Goal: Entertainment & Leisure: Browse casually

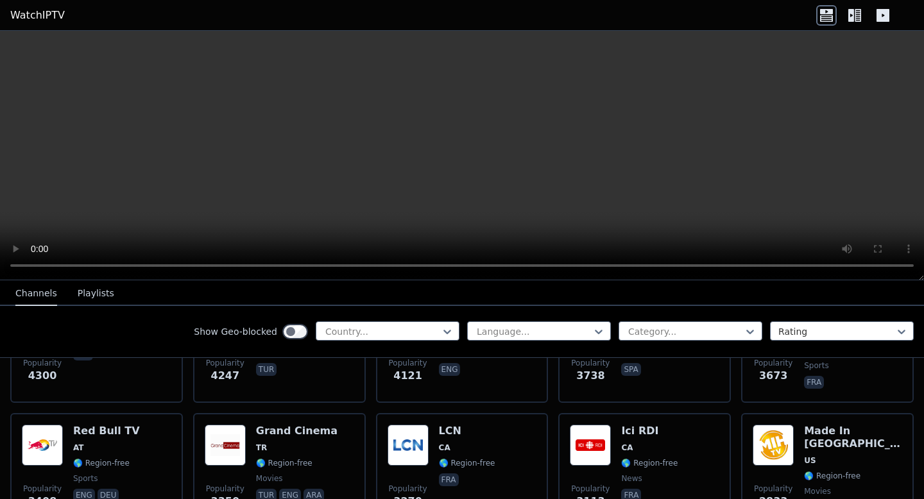
scroll to position [351, 0]
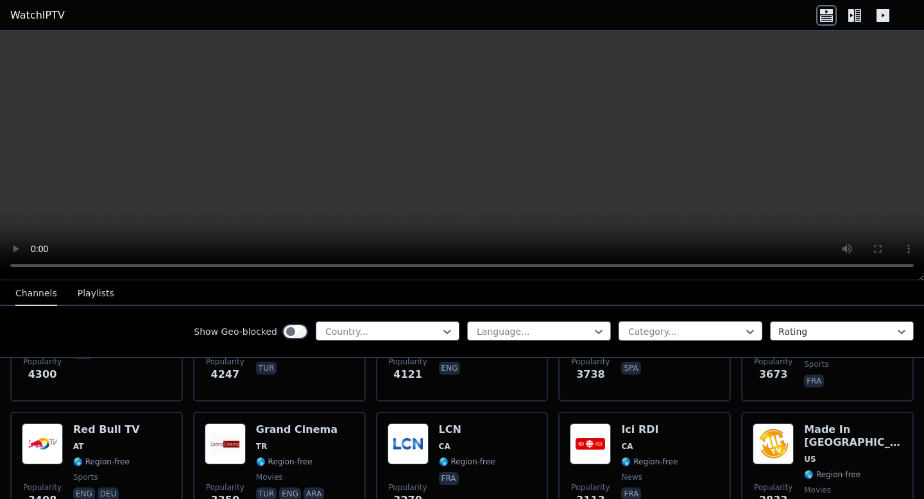
click at [653, 336] on div at bounding box center [685, 331] width 117 height 13
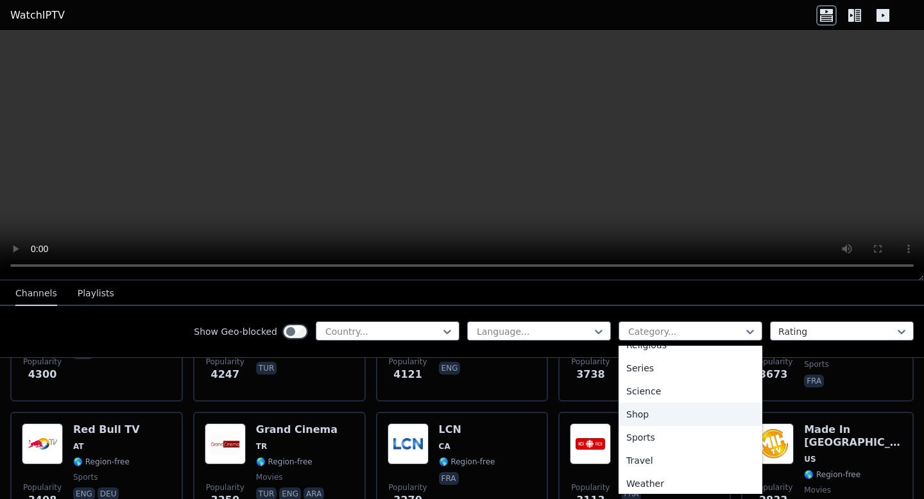
scroll to position [481, 0]
click at [653, 431] on div "Sports" at bounding box center [691, 433] width 144 height 23
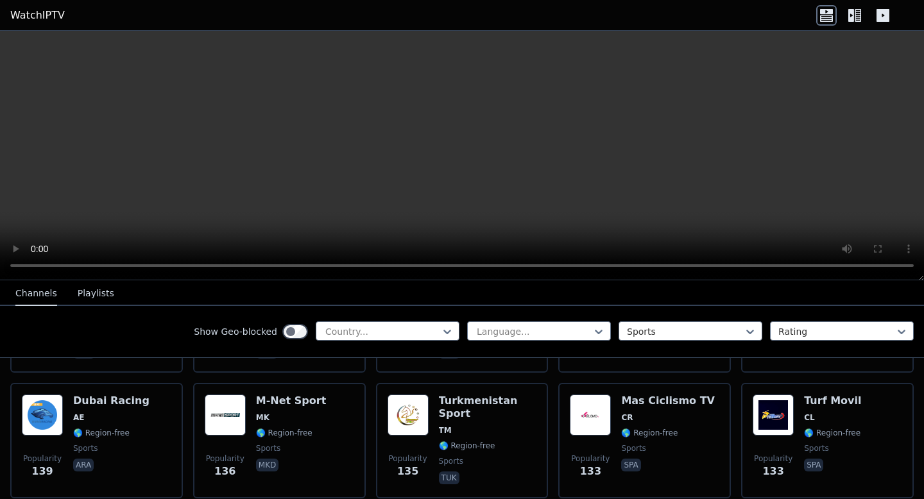
scroll to position [2433, 0]
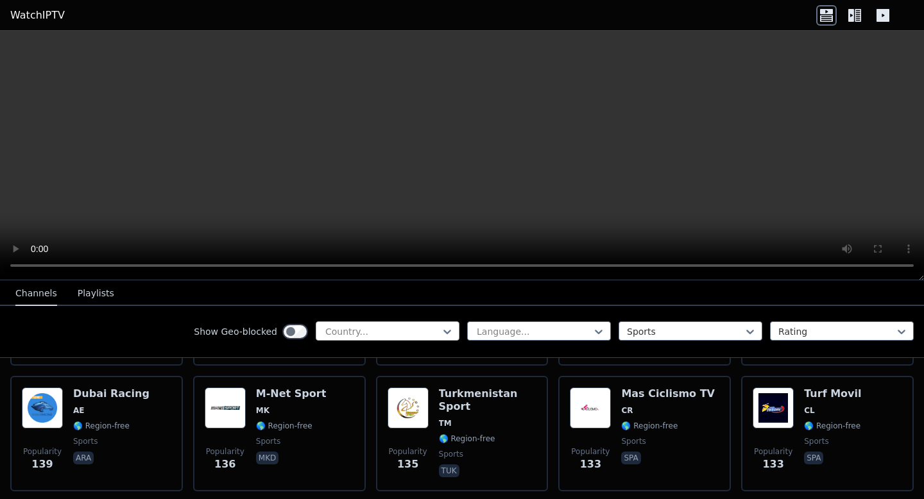
click at [372, 337] on div at bounding box center [382, 331] width 117 height 13
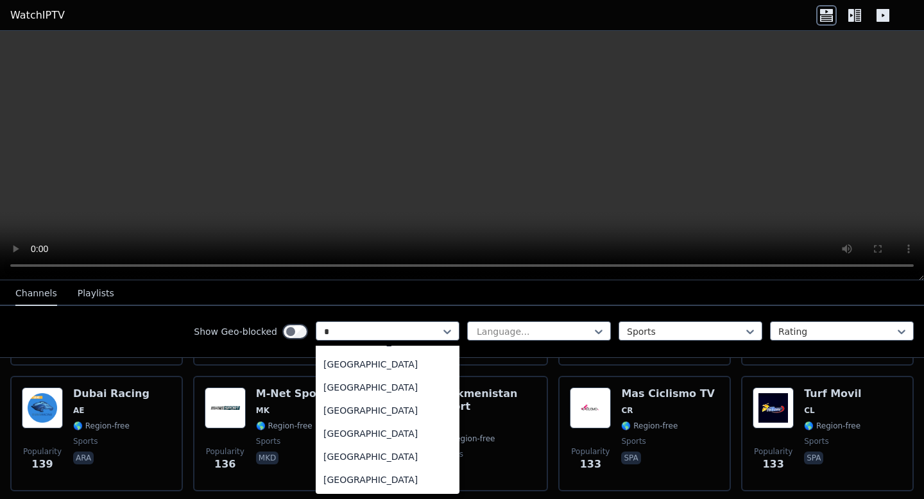
scroll to position [42, 0]
type input "***"
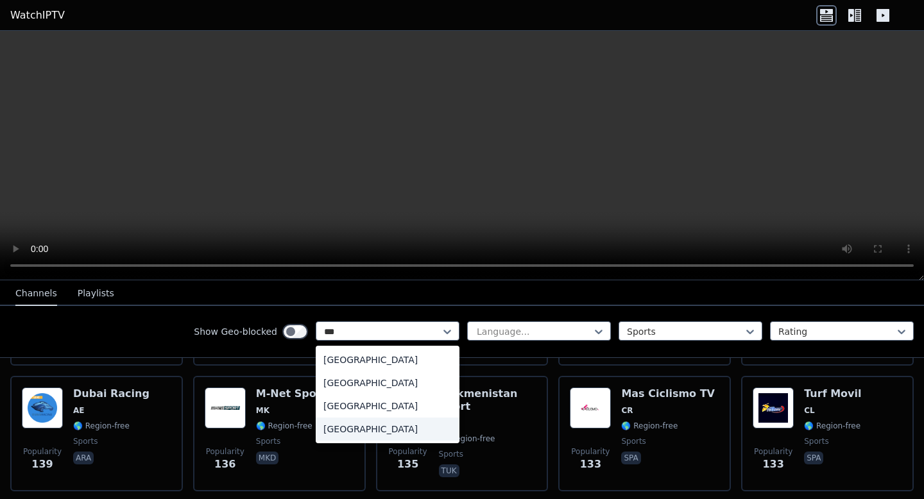
click at [384, 425] on div "[GEOGRAPHIC_DATA]" at bounding box center [388, 429] width 144 height 23
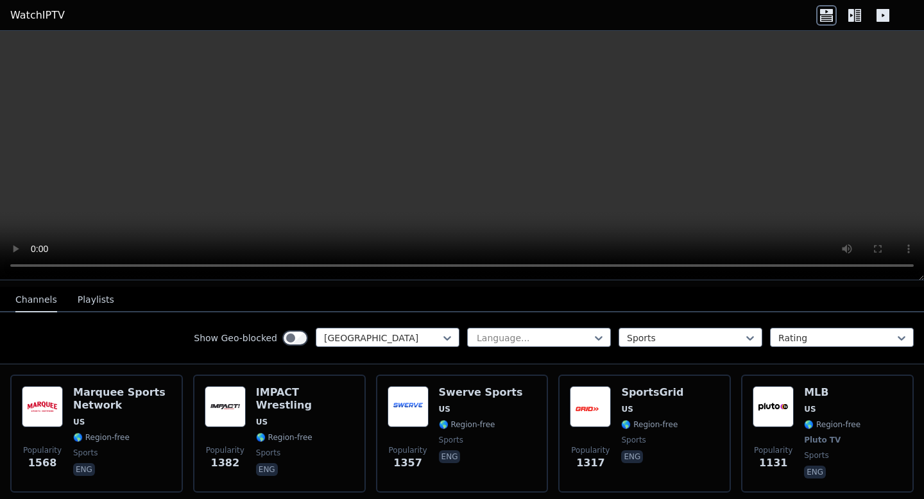
scroll to position [136, 0]
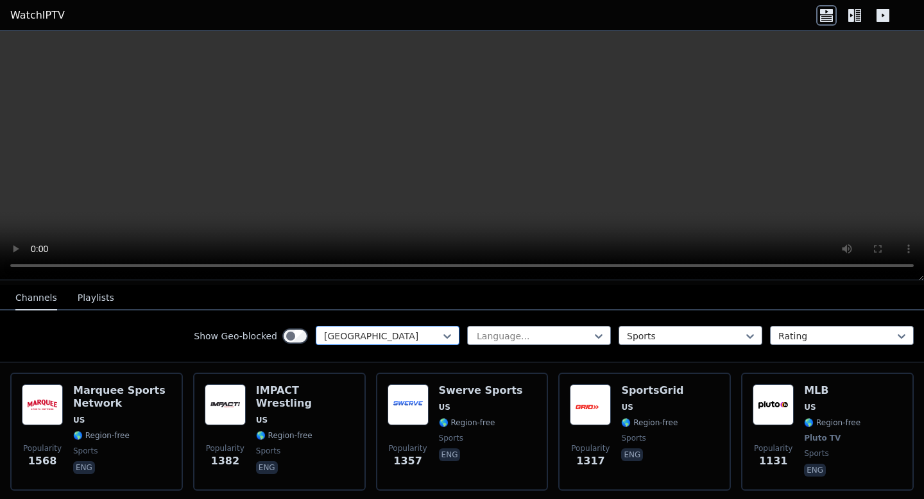
click at [415, 342] on div at bounding box center [382, 336] width 117 height 13
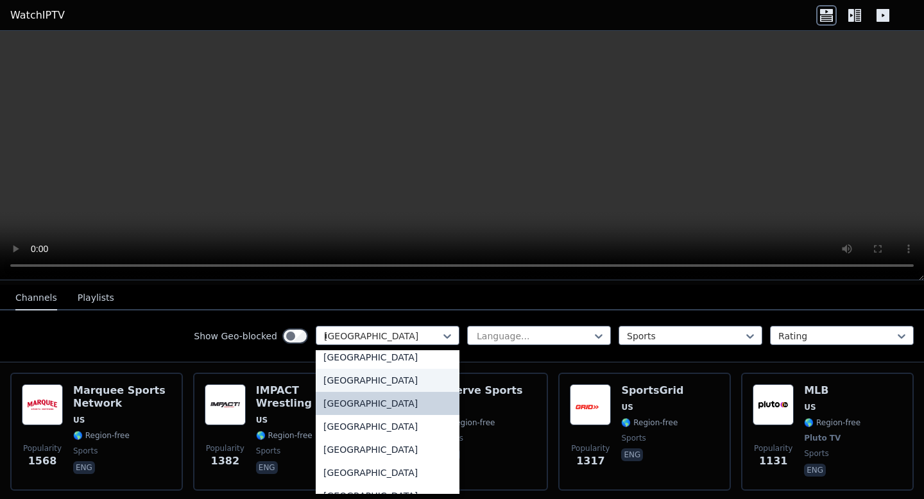
scroll to position [198, 0]
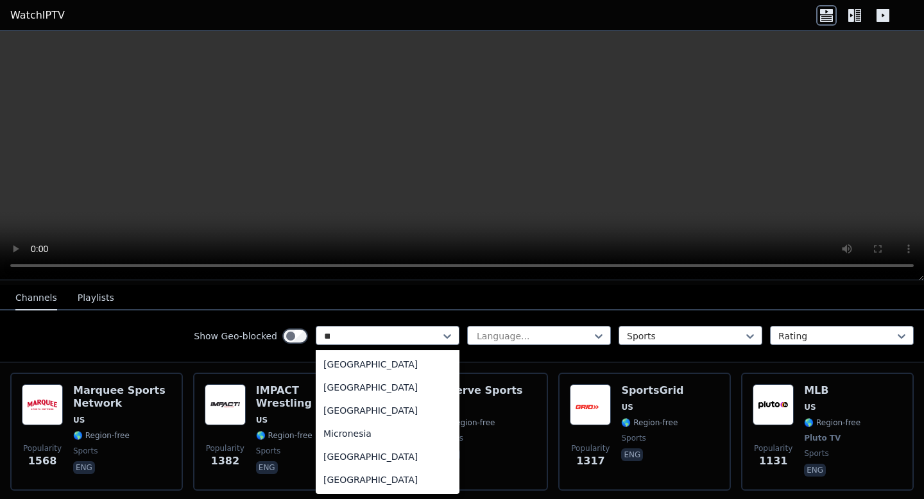
type input "***"
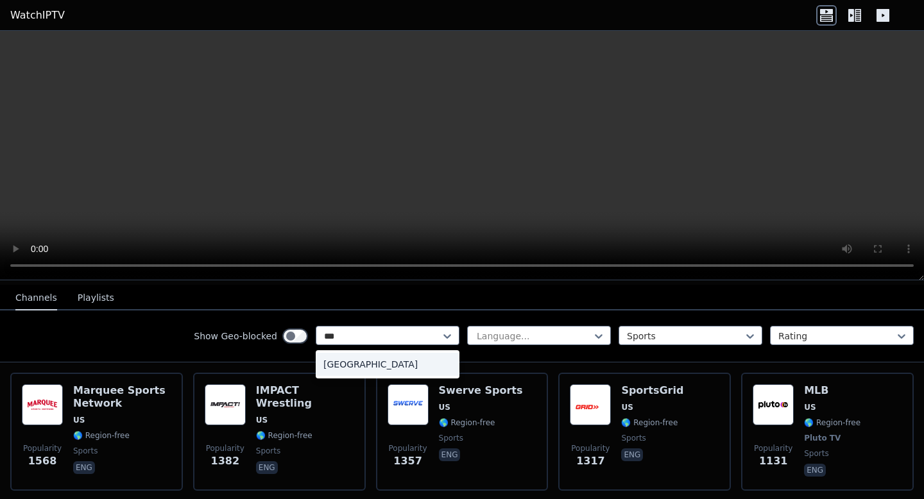
click at [382, 356] on div "[GEOGRAPHIC_DATA]" at bounding box center [388, 364] width 144 height 23
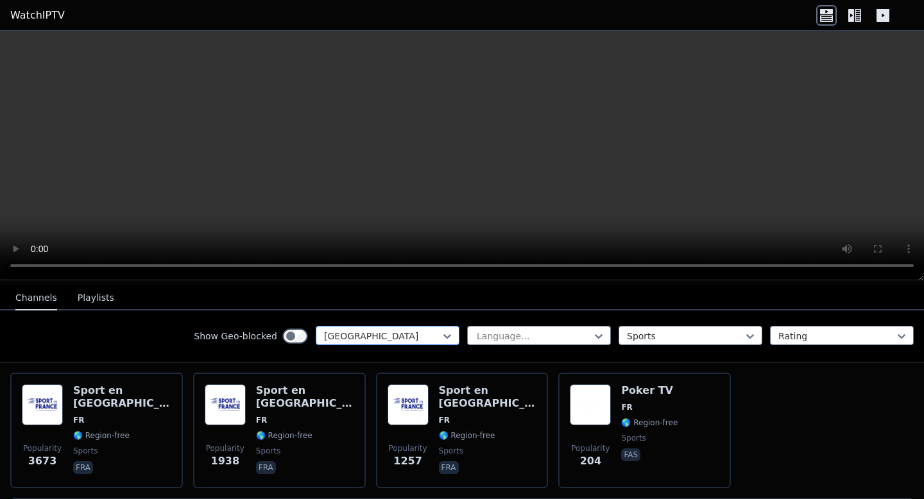
click at [413, 338] on div at bounding box center [382, 336] width 117 height 13
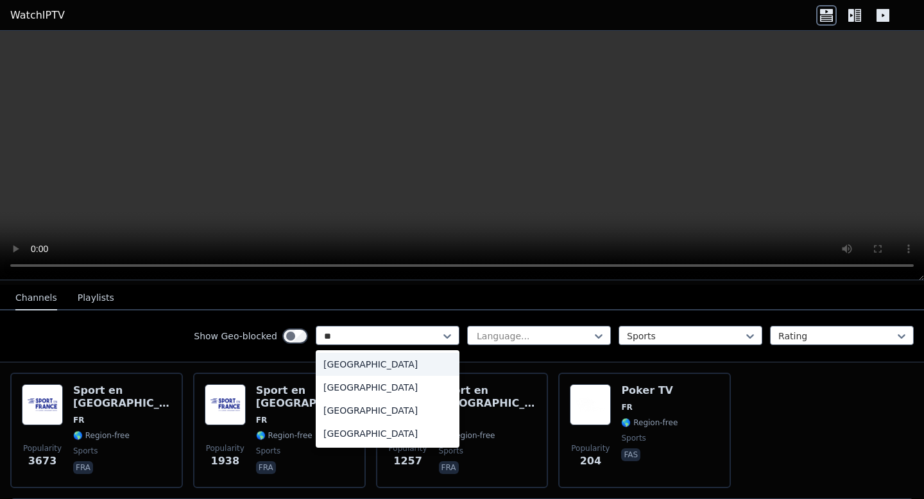
type input "***"
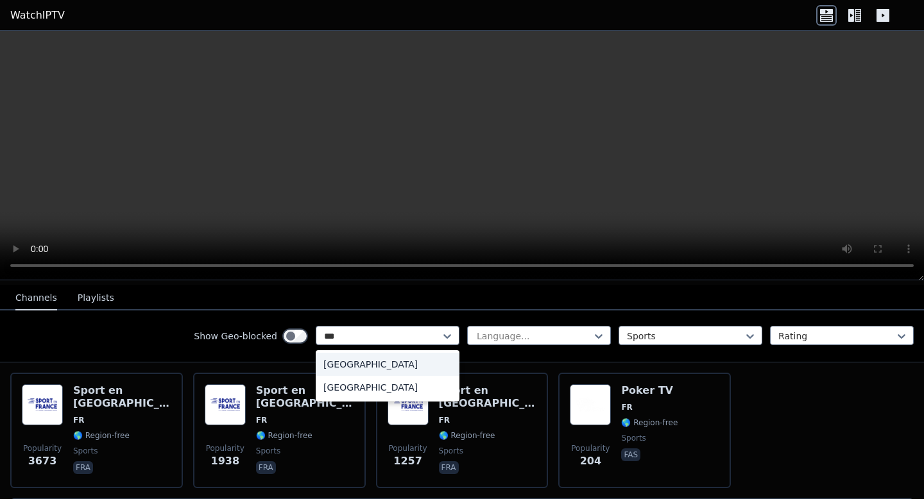
click at [364, 365] on div "[GEOGRAPHIC_DATA]" at bounding box center [388, 364] width 144 height 23
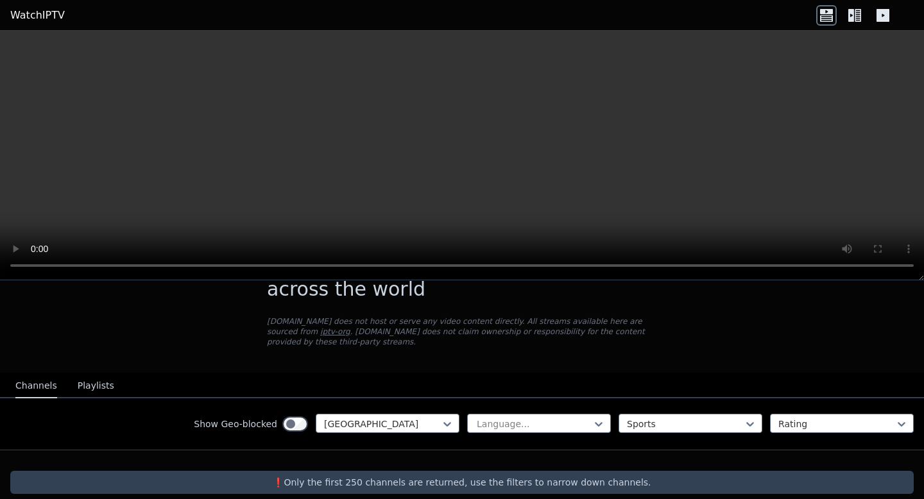
scroll to position [64, 0]
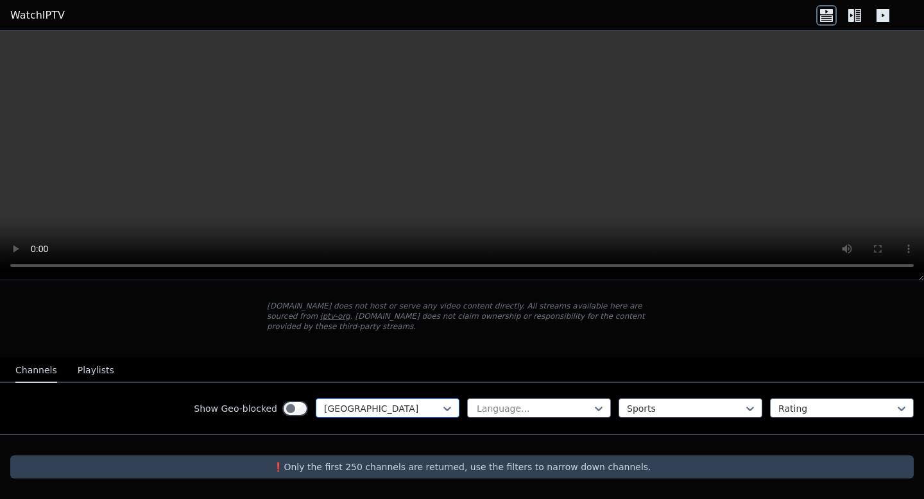
click at [413, 411] on div at bounding box center [382, 408] width 117 height 13
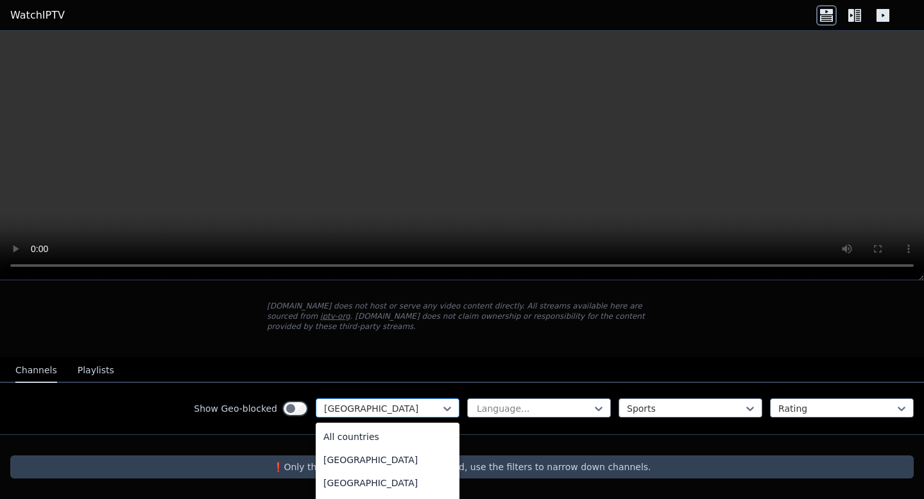
scroll to position [3296, 0]
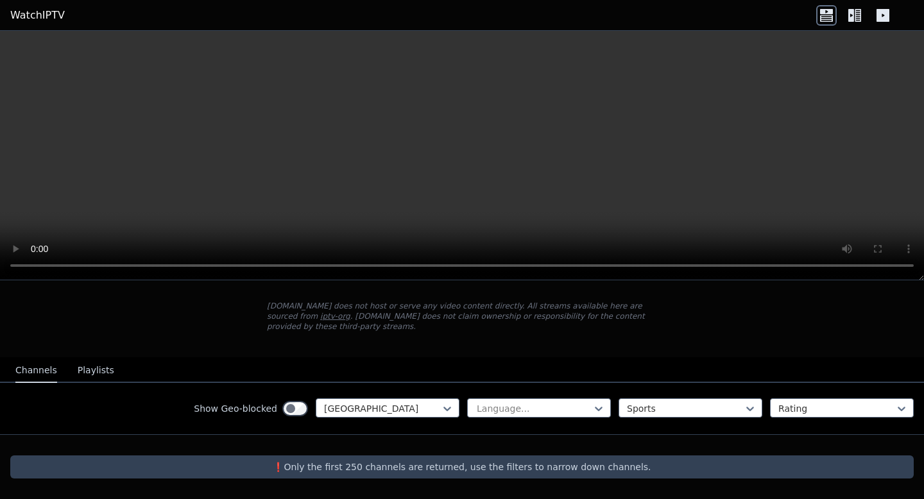
click at [96, 377] on button "Playlists" at bounding box center [96, 371] width 37 height 24
